Goal: Transaction & Acquisition: Purchase product/service

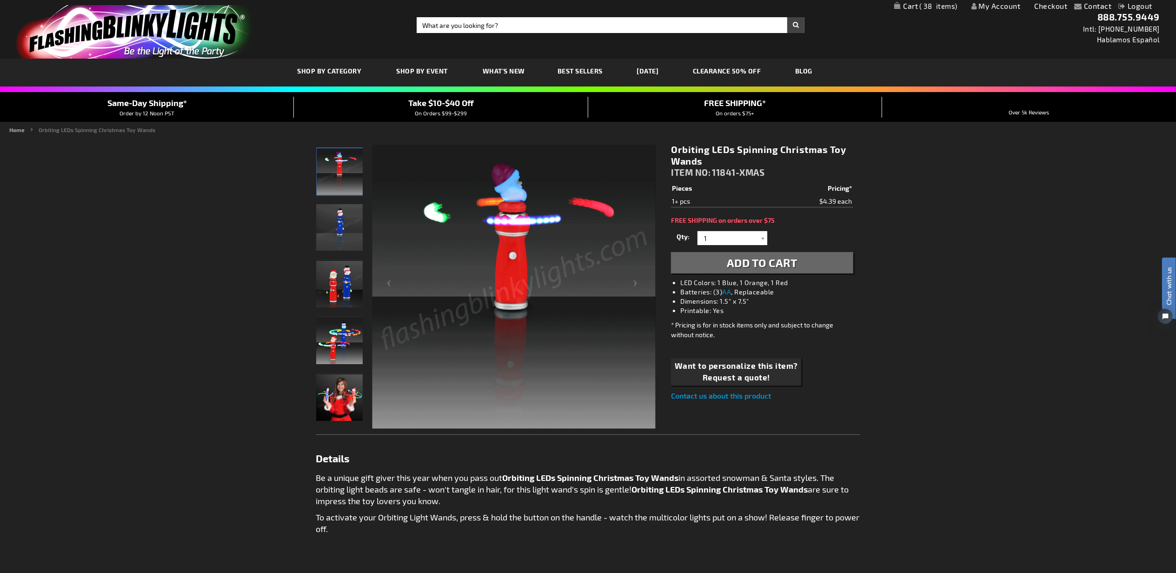
click at [768, 260] on span "Add to Cart" at bounding box center [762, 262] width 71 height 13
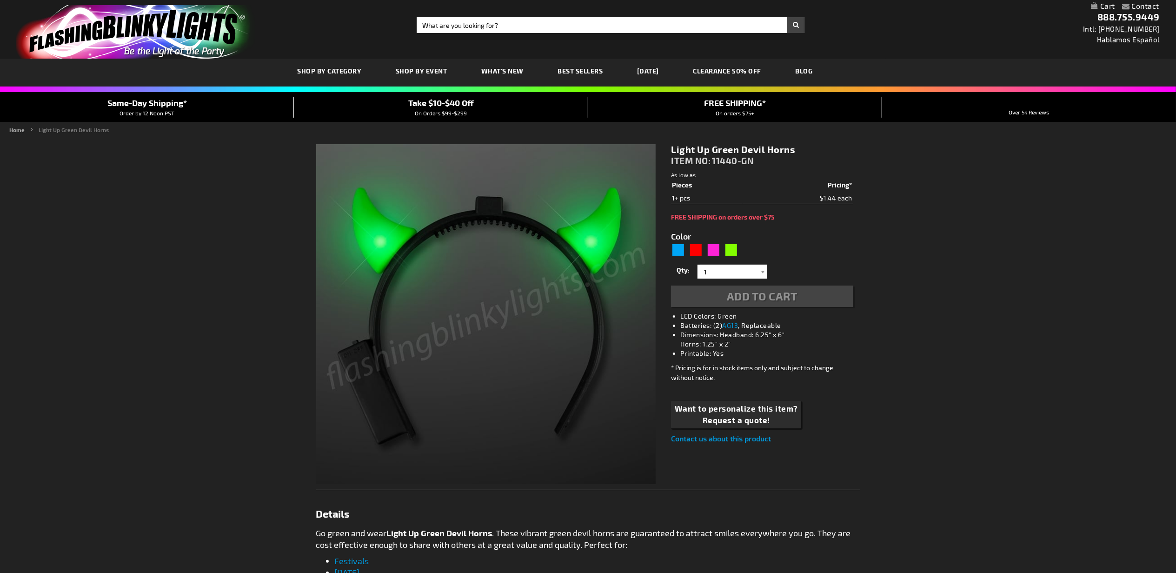
type input "5648"
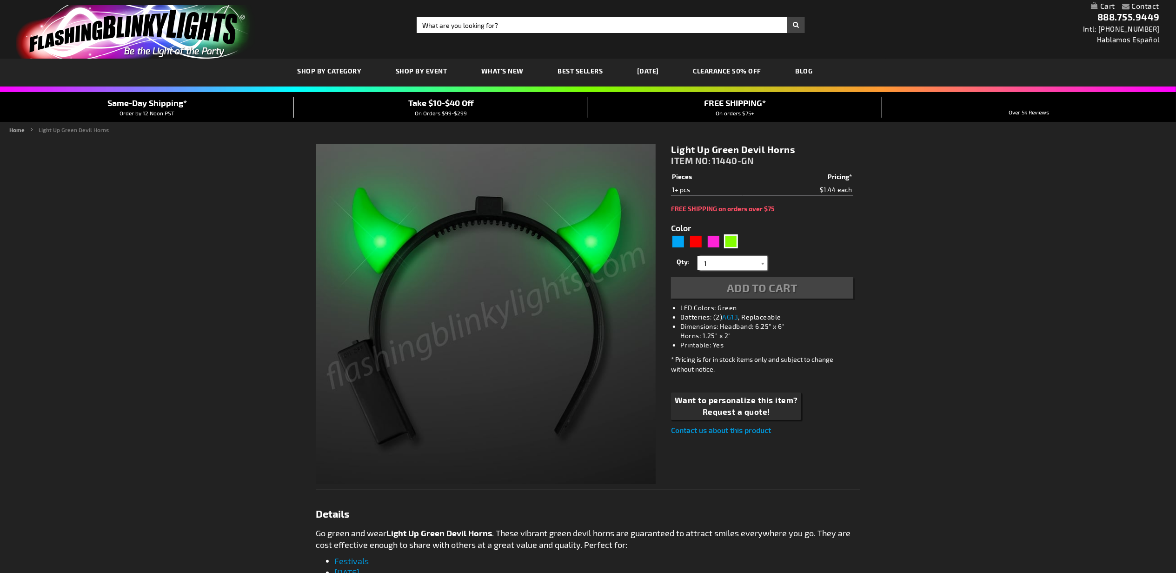
click at [729, 265] on input "1" at bounding box center [733, 263] width 67 height 14
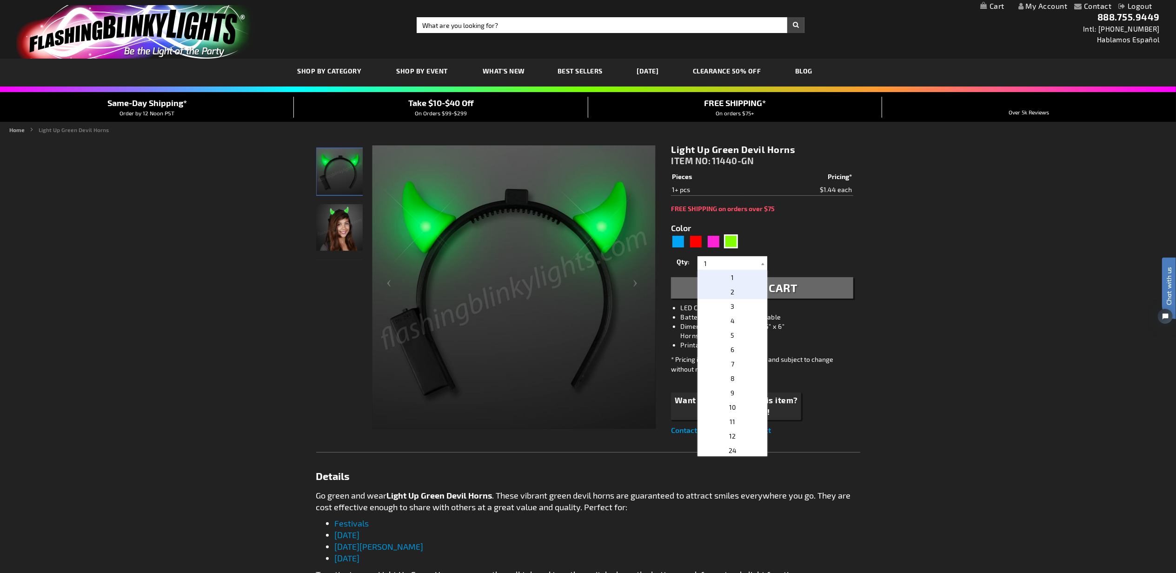
click at [731, 290] on p "2" at bounding box center [732, 292] width 70 height 14
type input "2"
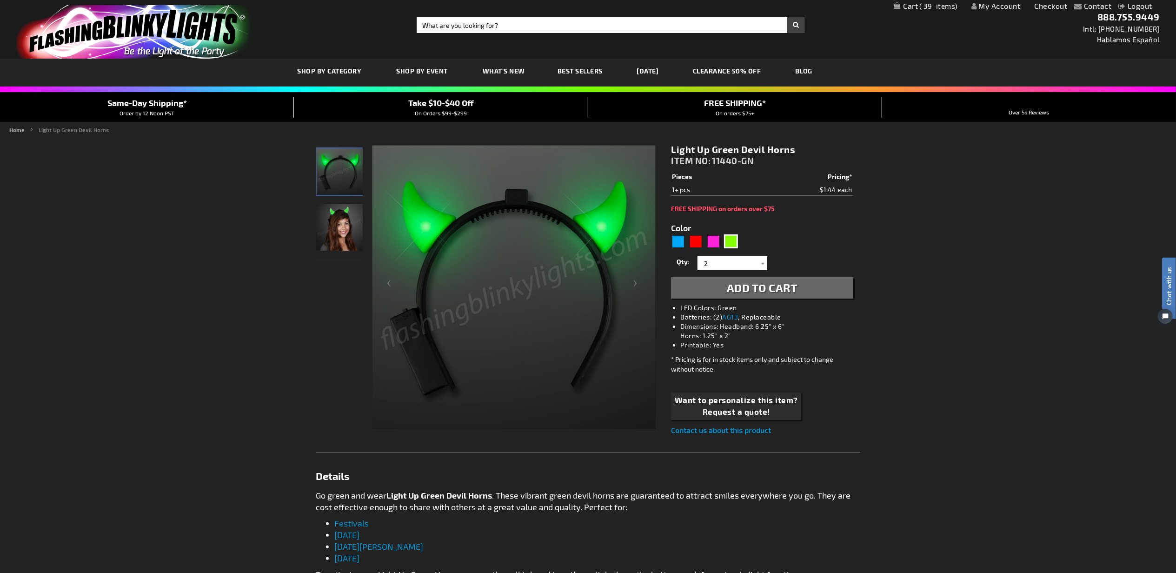
click at [739, 287] on span "Add to Cart" at bounding box center [762, 287] width 71 height 13
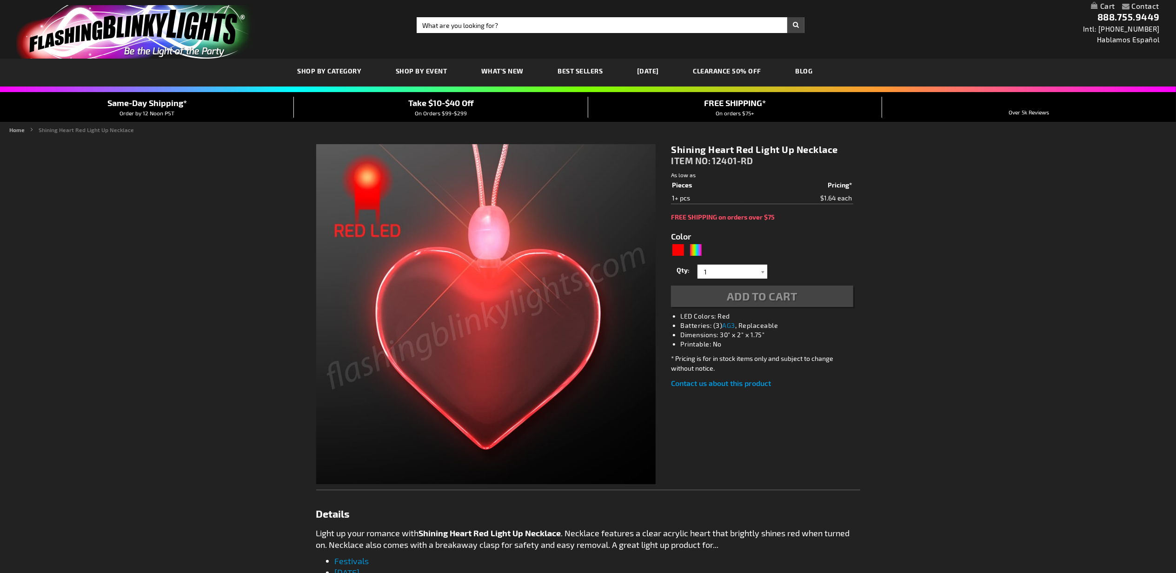
type input "5641"
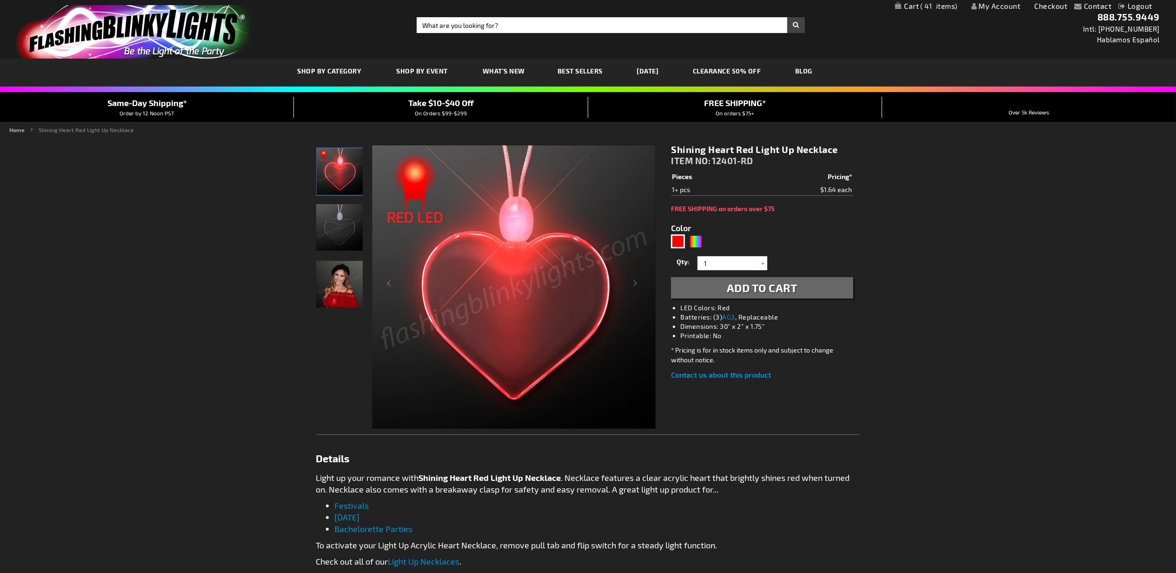
click at [749, 284] on span "Add to Cart" at bounding box center [762, 287] width 71 height 13
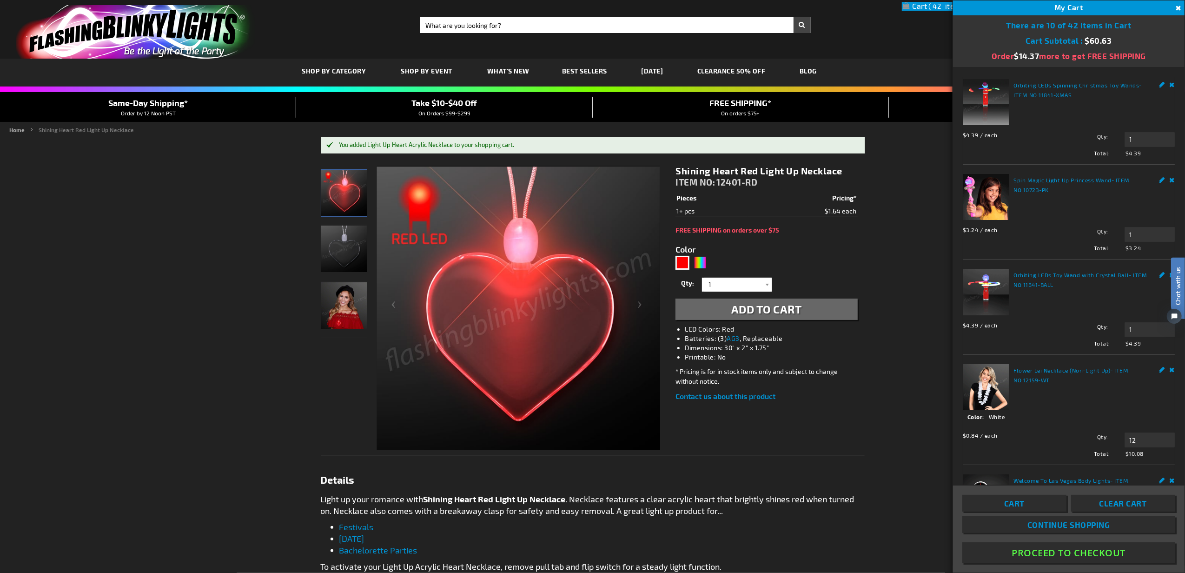
drag, startPoint x: 1075, startPoint y: 551, endPoint x: 1074, endPoint y: 529, distance: 22.3
click at [1075, 551] on button "Proceed To Checkout" at bounding box center [1068, 552] width 213 height 21
